Goal: Task Accomplishment & Management: Complete application form

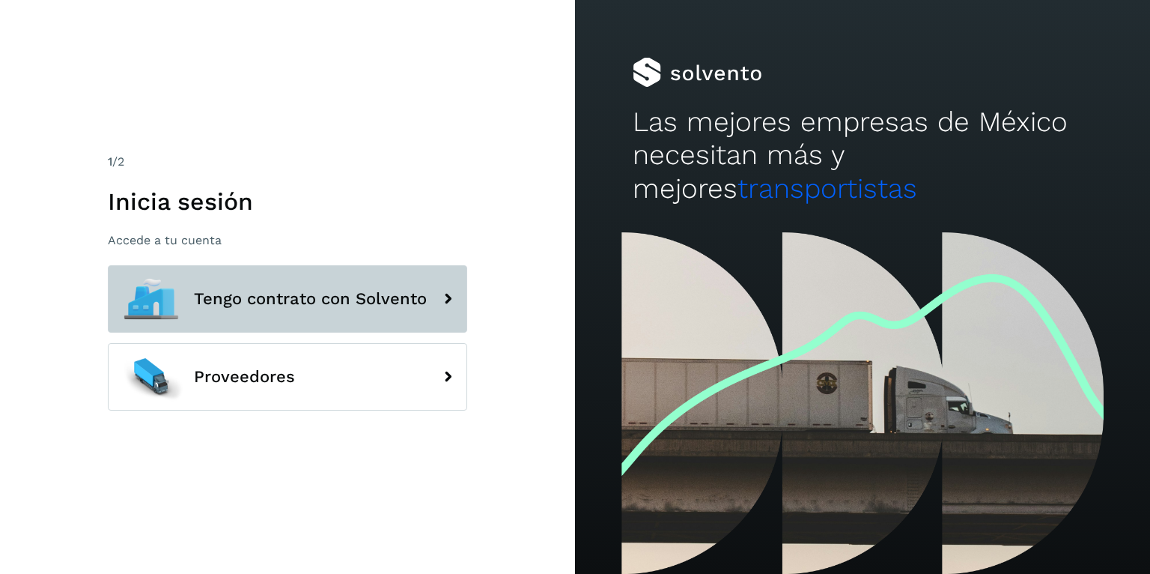
click at [288, 298] on span "Tengo contrato con Solvento" at bounding box center [310, 299] width 233 height 18
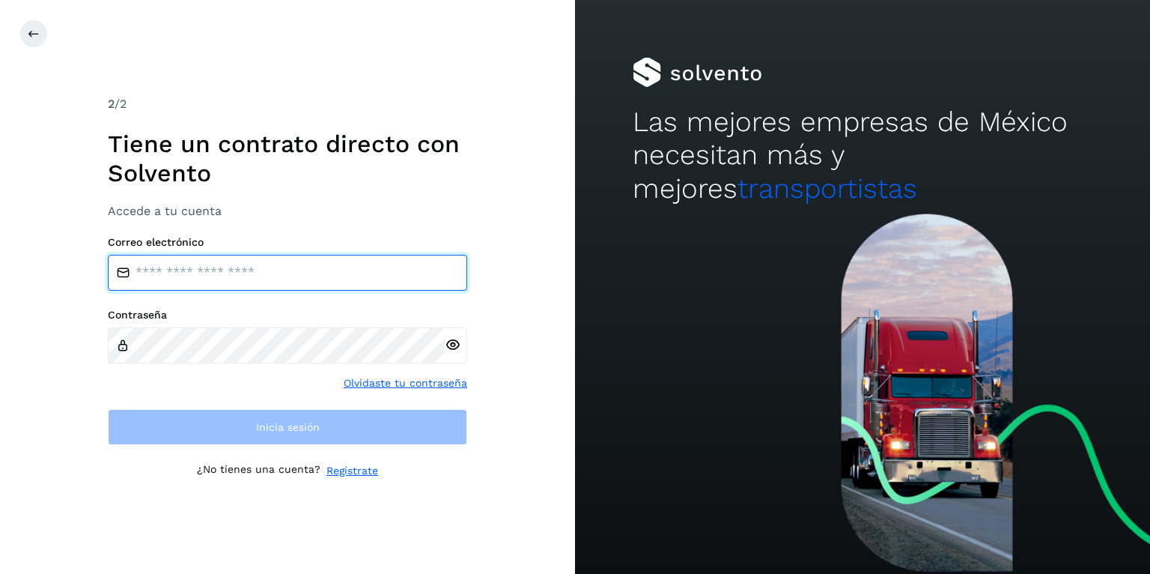
click at [245, 264] on input "email" at bounding box center [287, 273] width 359 height 36
type input "**********"
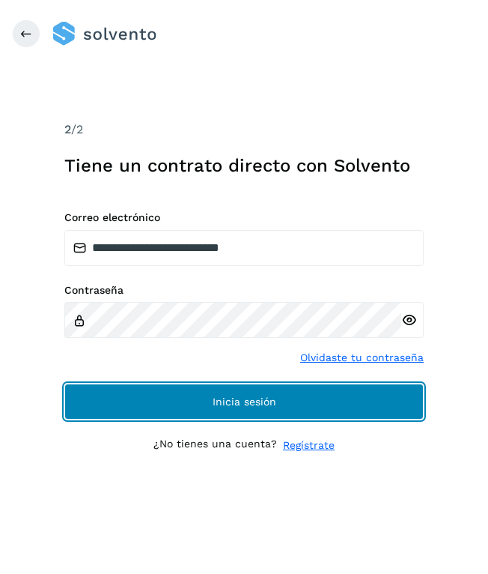
click at [278, 397] on button "Inicia sesión" at bounding box center [243, 401] width 359 height 36
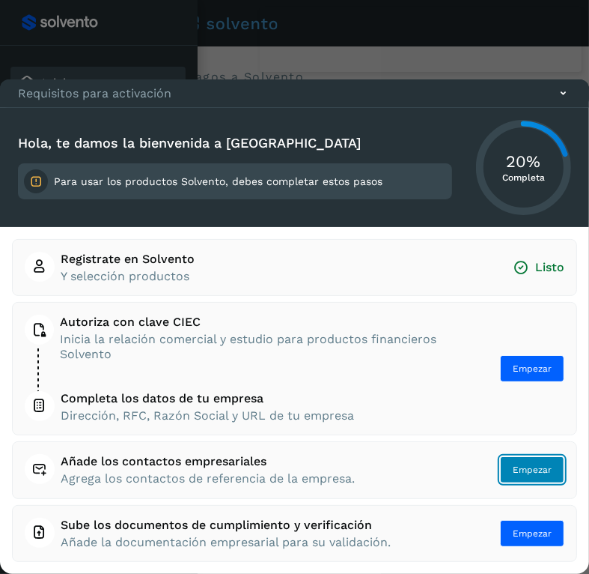
click at [538, 471] on span "Empezar" at bounding box center [532, 469] width 39 height 13
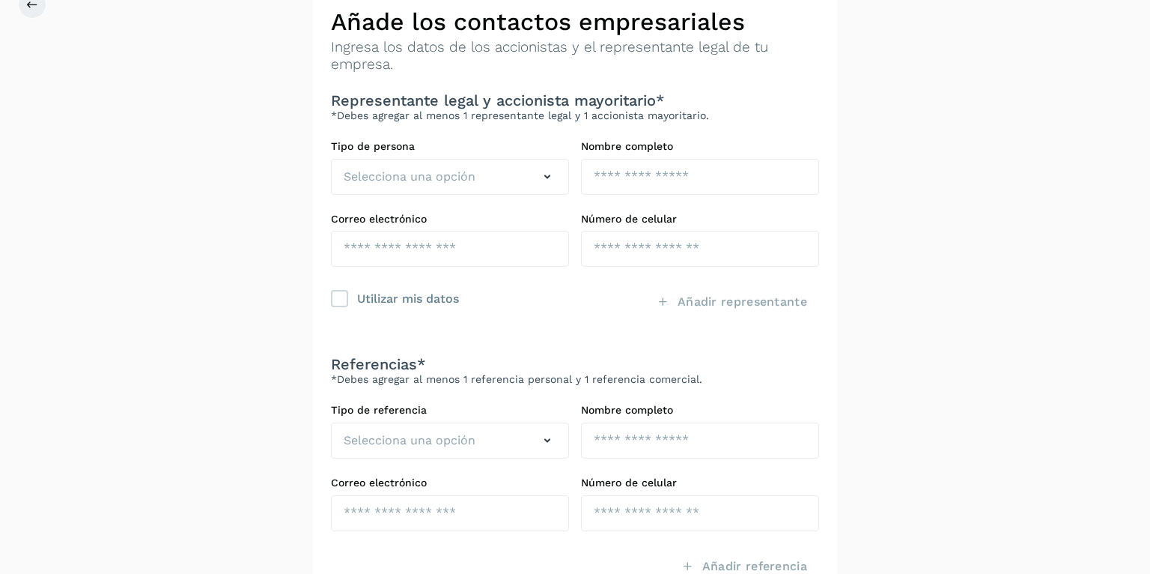
scroll to position [79, 0]
